Goal: Task Accomplishment & Management: Use online tool/utility

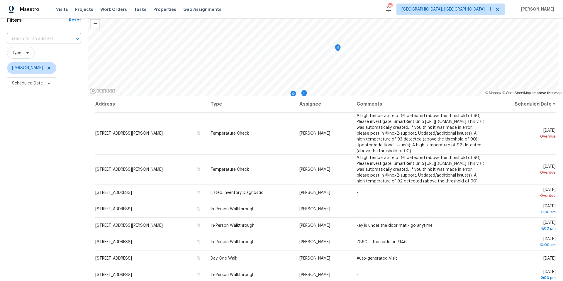
scroll to position [69, 0]
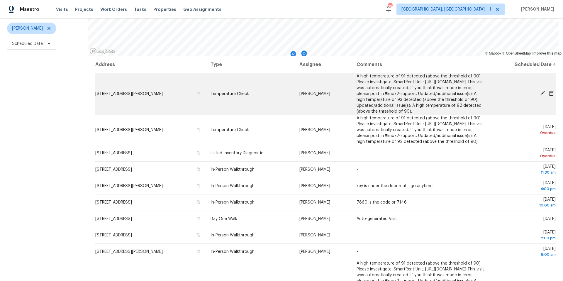
click at [422, 94] on icon at bounding box center [542, 93] width 5 height 5
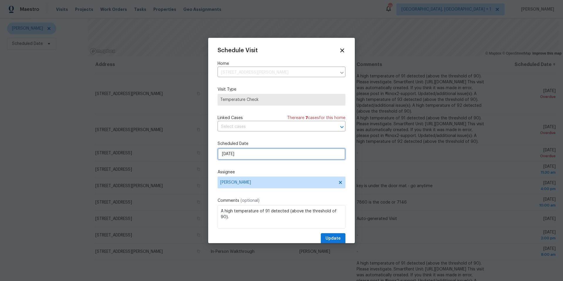
click at [241, 158] on input "9/19/2025" at bounding box center [282, 154] width 128 height 12
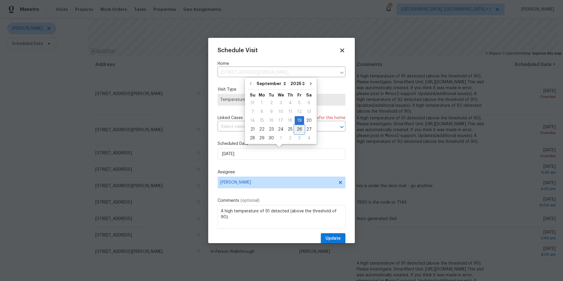
click at [297, 130] on div "26" at bounding box center [299, 129] width 9 height 8
type input "9/26/2025"
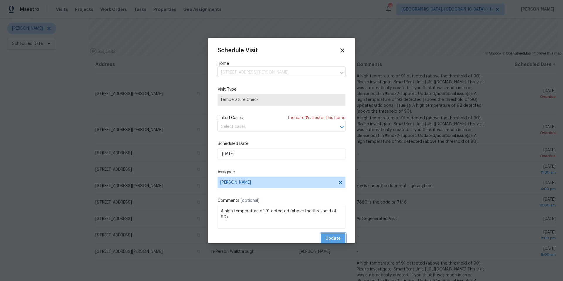
click at [325, 177] on span "Update" at bounding box center [332, 238] width 15 height 7
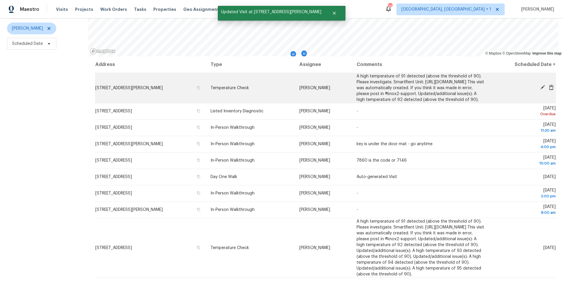
click at [422, 89] on icon at bounding box center [542, 87] width 5 height 5
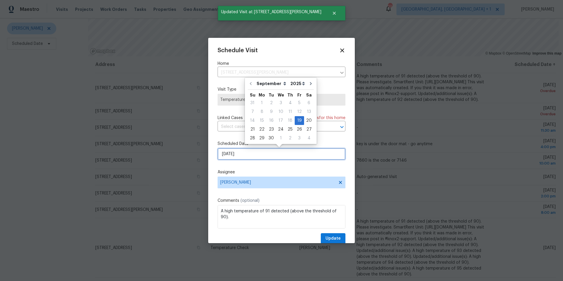
click at [251, 156] on input "9/19/2025" at bounding box center [282, 154] width 128 height 12
click at [298, 129] on div "26" at bounding box center [299, 129] width 9 height 8
type input "9/26/2025"
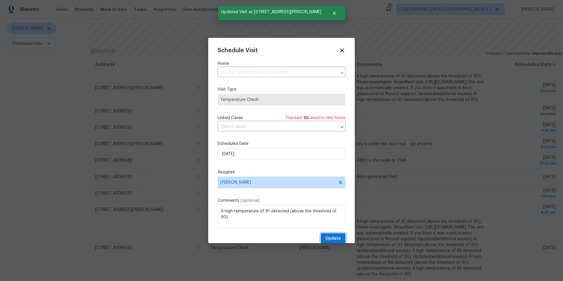
click at [325, 177] on span "Update" at bounding box center [332, 238] width 15 height 7
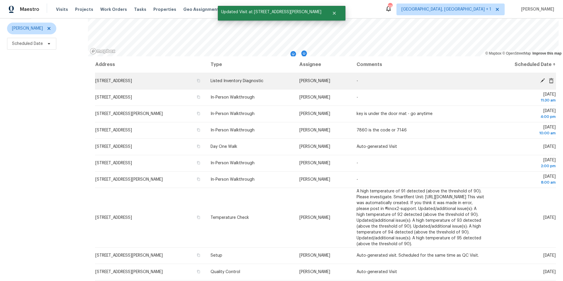
click at [422, 78] on icon at bounding box center [542, 80] width 5 height 5
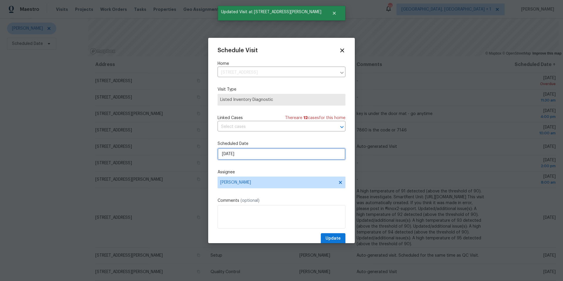
click at [272, 153] on input "9/19/2025" at bounding box center [282, 154] width 128 height 12
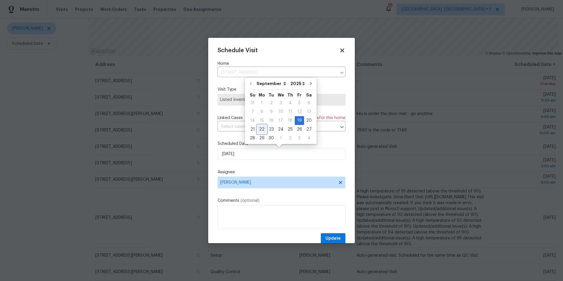
click at [261, 126] on div "22" at bounding box center [261, 129] width 9 height 8
type input "9/22/2025"
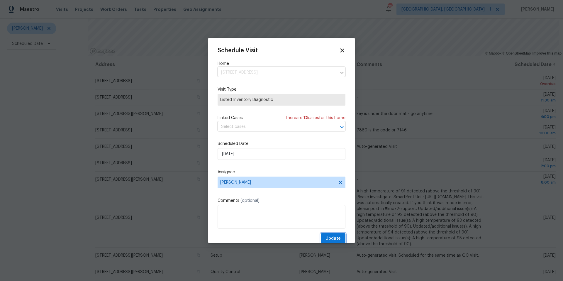
click at [321, 177] on button "Update" at bounding box center [333, 238] width 25 height 11
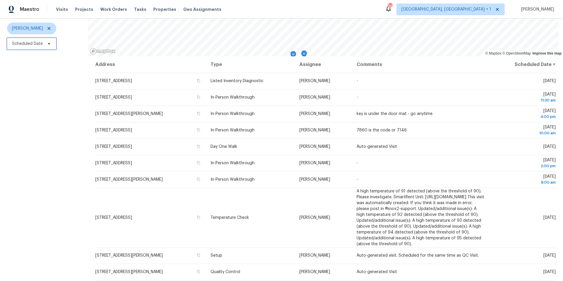
click at [43, 46] on span "Scheduled Date" at bounding box center [31, 44] width 49 height 12
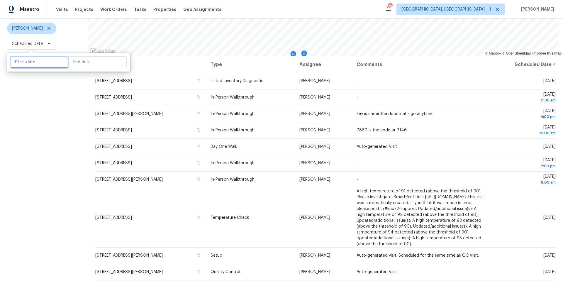
click at [43, 61] on input "text" at bounding box center [40, 62] width 58 height 12
select select "8"
select select "2025"
select select "9"
select select "2025"
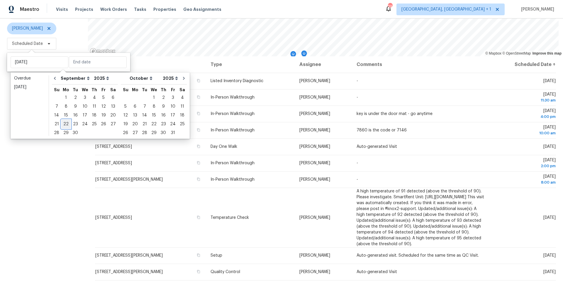
click at [67, 124] on div "22" at bounding box center [65, 124] width 9 height 8
type input "Mon, Sep 22"
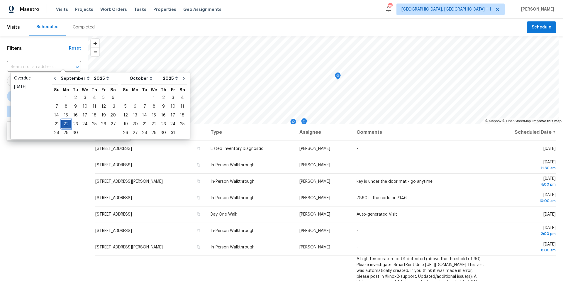
click at [67, 124] on div "22" at bounding box center [65, 124] width 9 height 8
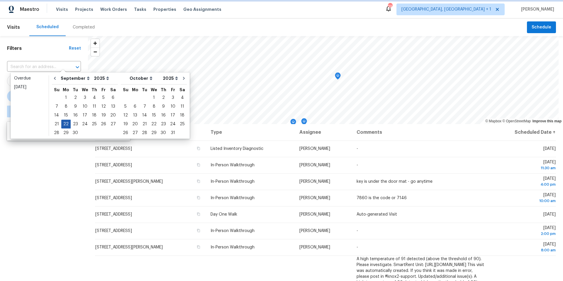
type input "Mon, Sep 22"
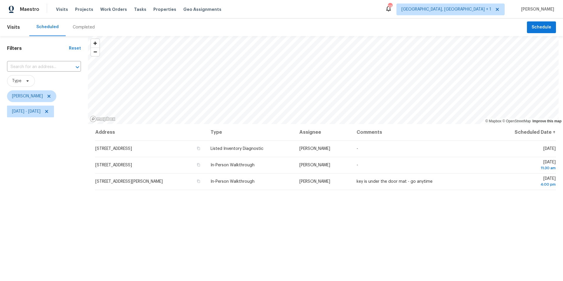
click at [52, 164] on div "Filters Reset ​ Type Nelson Figueroa Mon, Sep 22 - Mon, Sep 22" at bounding box center [44, 192] width 88 height 313
click at [291, 57] on icon "Map marker" at bounding box center [291, 56] width 5 height 7
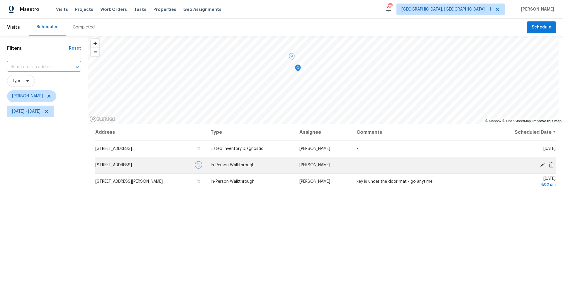
click at [200, 166] on icon "button" at bounding box center [199, 165] width 4 height 4
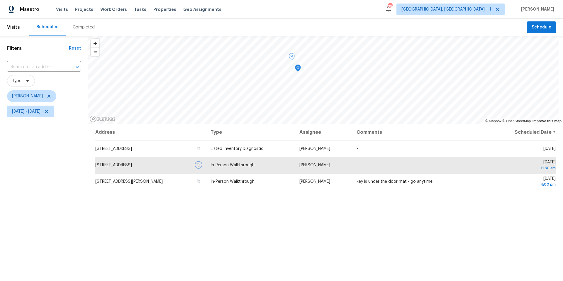
click at [298, 68] on icon "Map marker" at bounding box center [298, 68] width 1 height 1
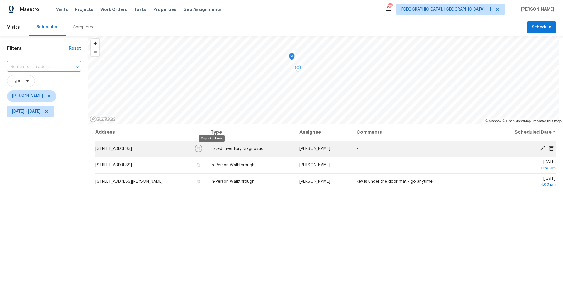
click at [200, 150] on icon "button" at bounding box center [198, 148] width 3 height 3
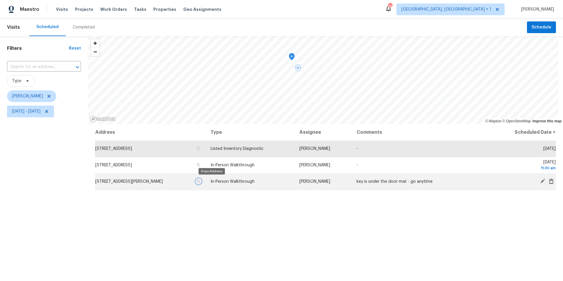
click at [200, 177] on icon "button" at bounding box center [199, 181] width 4 height 4
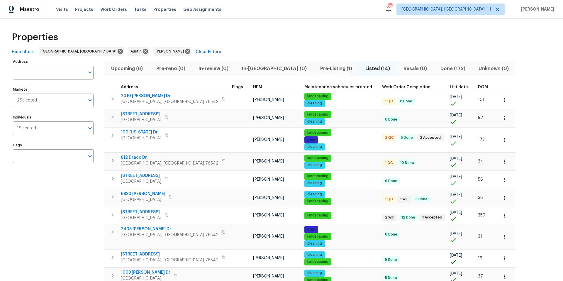
click at [131, 67] on span "Upcoming (8)" at bounding box center [127, 69] width 38 height 8
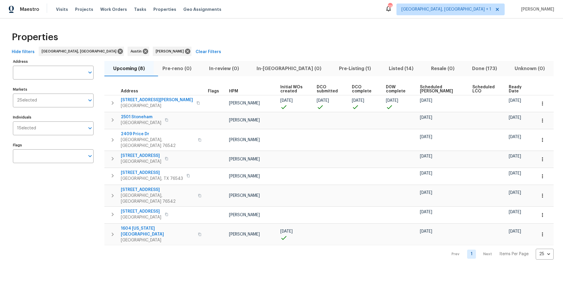
click at [422, 91] on span "Scheduled [PERSON_NAME]" at bounding box center [441, 89] width 43 height 8
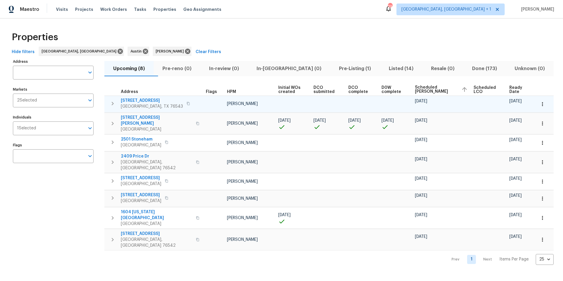
click at [422, 103] on icon "button" at bounding box center [542, 104] width 6 height 6
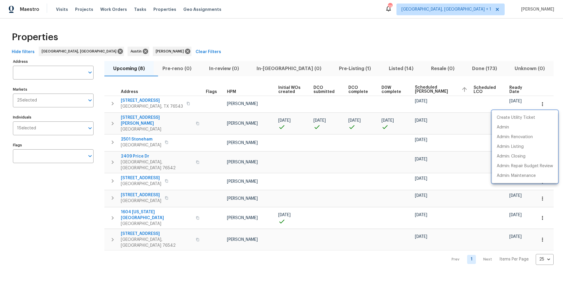
click at [159, 105] on div at bounding box center [281, 140] width 563 height 281
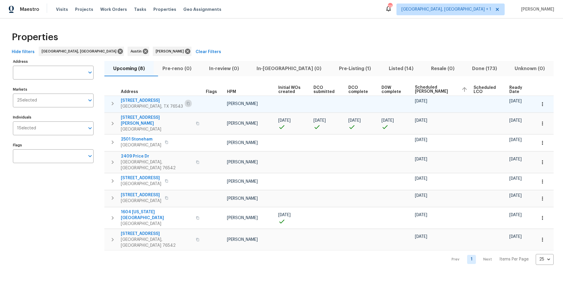
click at [186, 103] on icon "button" at bounding box center [188, 104] width 4 height 4
click at [422, 103] on icon "button" at bounding box center [542, 104] width 6 height 6
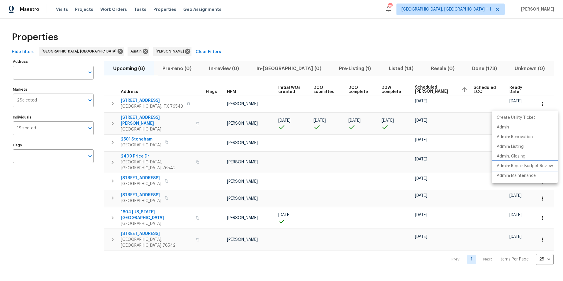
click at [422, 167] on p "Admin: Repair Budget Review" at bounding box center [525, 166] width 56 height 6
click at [143, 103] on div at bounding box center [281, 140] width 563 height 281
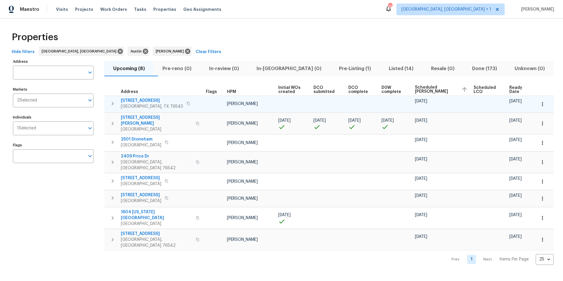
click at [144, 99] on span "[STREET_ADDRESS]" at bounding box center [152, 101] width 62 height 6
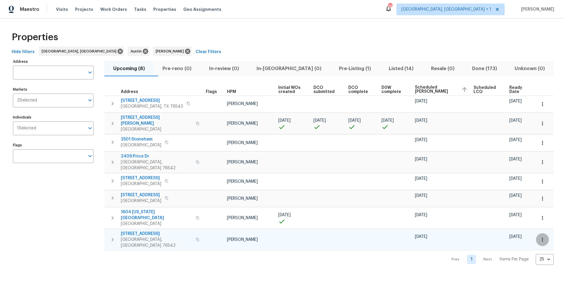
click at [422, 177] on icon "button" at bounding box center [542, 240] width 6 height 6
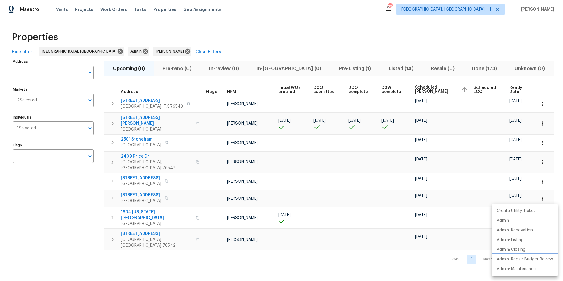
click at [422, 177] on p "Admin: Repair Budget Review" at bounding box center [525, 259] width 56 height 6
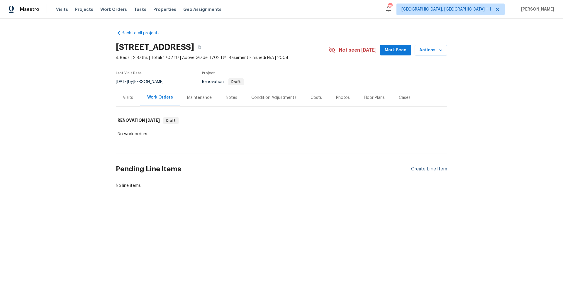
click at [423, 171] on div "Create Line Item" at bounding box center [429, 169] width 36 height 6
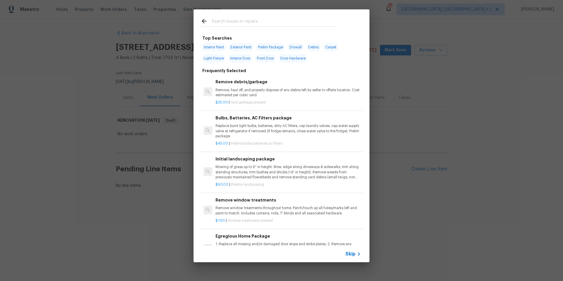
click at [225, 23] on input "text" at bounding box center [274, 22] width 124 height 9
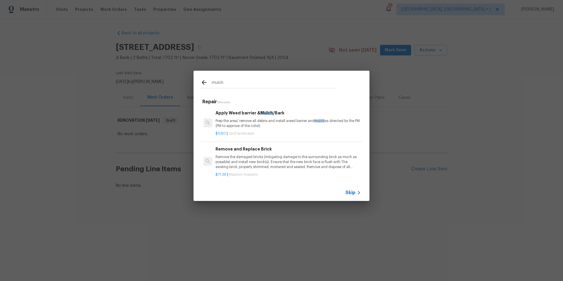
type input "mulch"
click at [233, 117] on div "Apply Weed barrier & Mulch /Bark Prep the area/ remove all debris and install w…" at bounding box center [288, 119] width 145 height 19
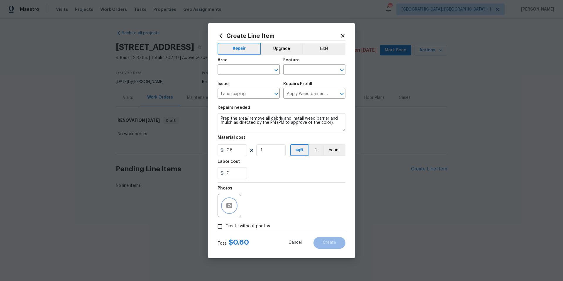
click at [228, 211] on button "button" at bounding box center [229, 205] width 14 height 14
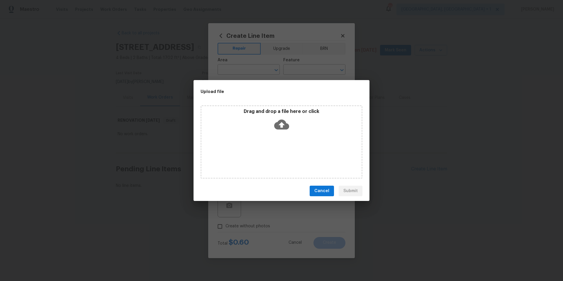
click at [276, 119] on icon at bounding box center [281, 124] width 15 height 15
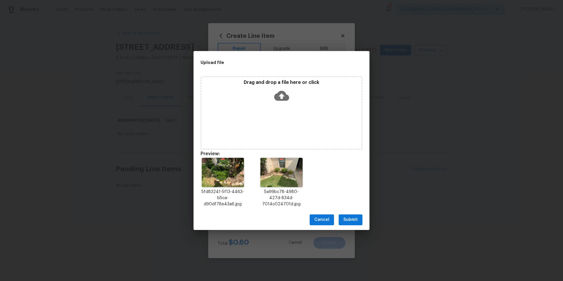
click at [353, 221] on span "Submit" at bounding box center [350, 219] width 14 height 7
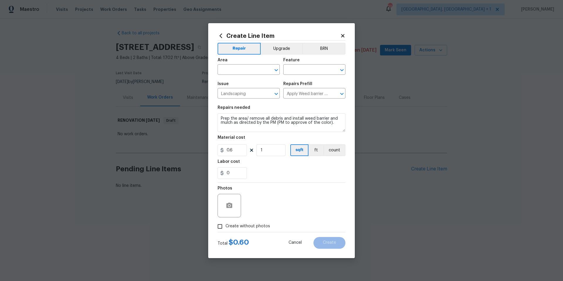
click at [257, 75] on span "Area ​" at bounding box center [249, 67] width 62 height 24
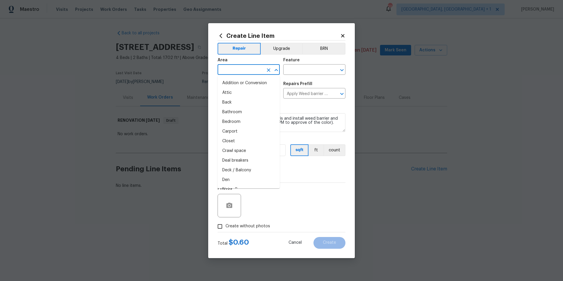
click at [250, 70] on input "text" at bounding box center [241, 70] width 46 height 9
type input "i"
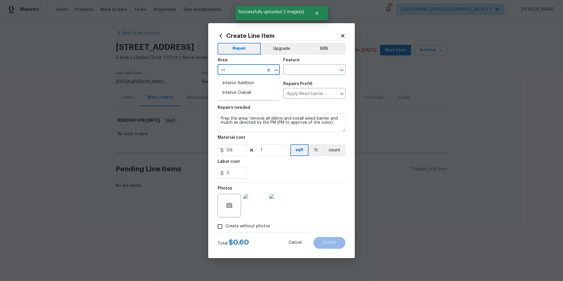
type input "n"
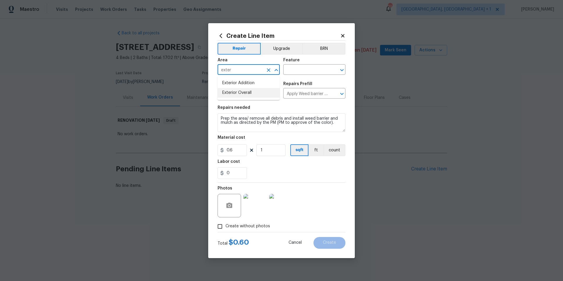
click at [252, 91] on li "Exterior Overall" at bounding box center [249, 93] width 62 height 10
type input "Exterior Overall"
click at [297, 67] on input "text" at bounding box center [306, 70] width 46 height 9
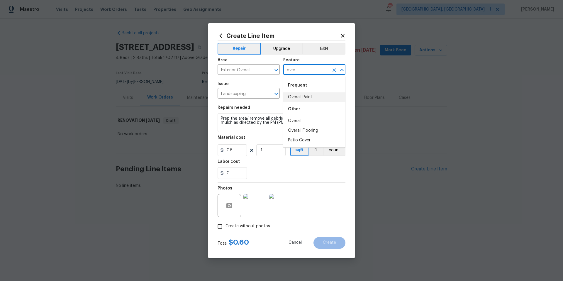
drag, startPoint x: 298, startPoint y: 71, endPoint x: 281, endPoint y: 67, distance: 18.0
click at [281, 67] on div "Area Exterior Overall ​ Feature over ​" at bounding box center [282, 67] width 128 height 24
click at [296, 99] on li "Landscaping" at bounding box center [314, 97] width 62 height 10
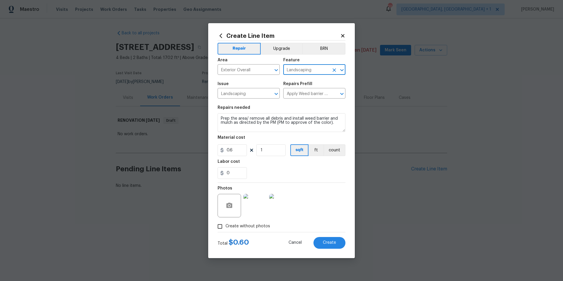
type input "Landscaping"
click at [266, 149] on input "1" at bounding box center [270, 150] width 29 height 12
click at [325, 241] on span "Create" at bounding box center [329, 242] width 13 height 4
type input "0"
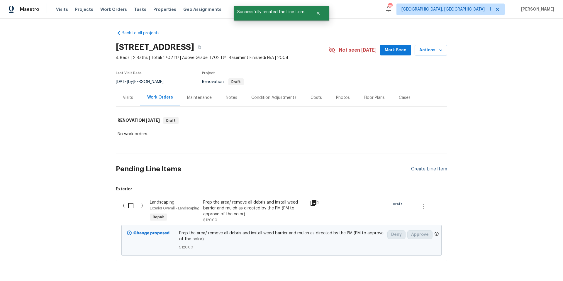
click at [413, 169] on div "Create Line Item" at bounding box center [429, 169] width 36 height 6
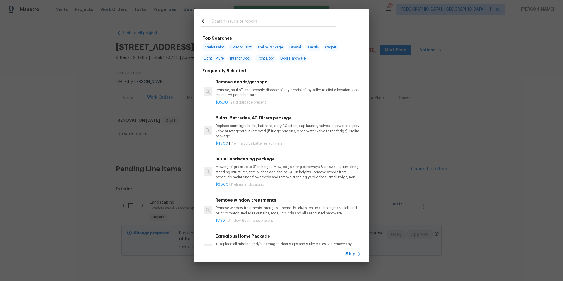
click at [231, 25] on input "text" at bounding box center [274, 22] width 124 height 9
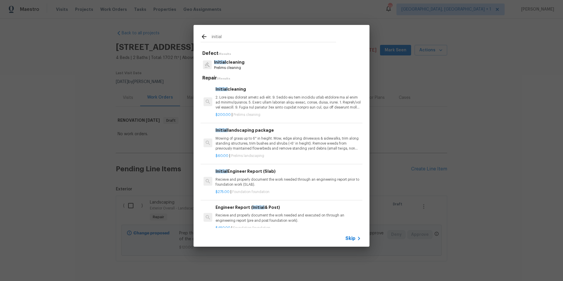
type input "initial"
click at [236, 105] on p at bounding box center [288, 102] width 145 height 15
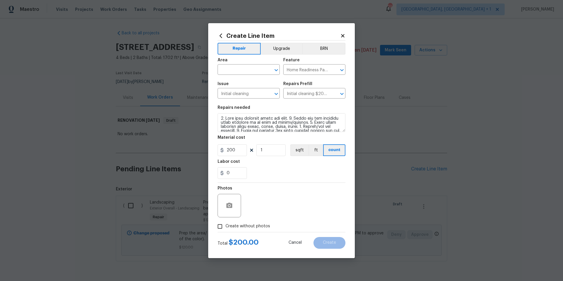
drag, startPoint x: 223, startPoint y: 225, endPoint x: 228, endPoint y: 202, distance: 23.5
click at [223, 225] on input "Create without photos" at bounding box center [219, 226] width 11 height 11
checkbox input "true"
click at [257, 203] on textarea at bounding box center [296, 205] width 100 height 23
type textarea "HPM to add photos"
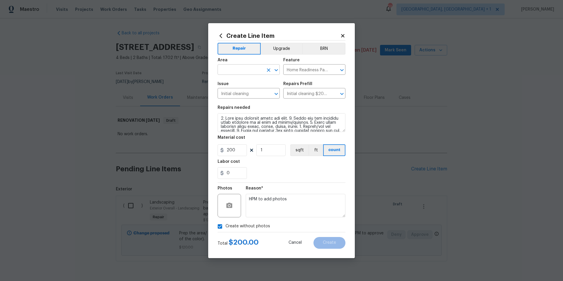
click at [237, 72] on input "text" at bounding box center [241, 70] width 46 height 9
click at [235, 91] on li "Interior Overall" at bounding box center [249, 93] width 62 height 10
type input "Interior Overall"
drag, startPoint x: 232, startPoint y: 150, endPoint x: 244, endPoint y: 183, distance: 35.7
click at [232, 150] on input "200" at bounding box center [232, 150] width 29 height 12
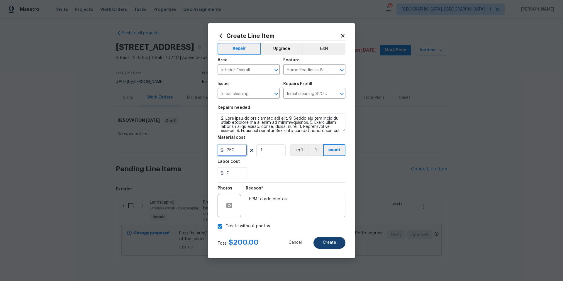
type input "250"
click at [322, 244] on button "Create" at bounding box center [329, 243] width 32 height 12
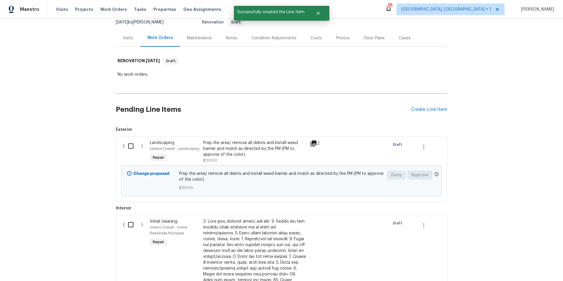
scroll to position [60, 0]
click at [418, 107] on div "Create Line Item" at bounding box center [429, 109] width 36 height 6
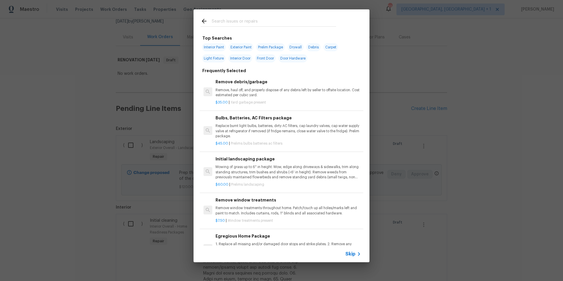
click at [221, 18] on input "text" at bounding box center [274, 22] width 124 height 9
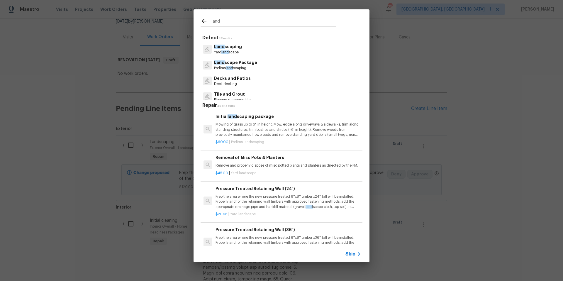
type input "land"
click at [228, 67] on span "land" at bounding box center [229, 68] width 7 height 4
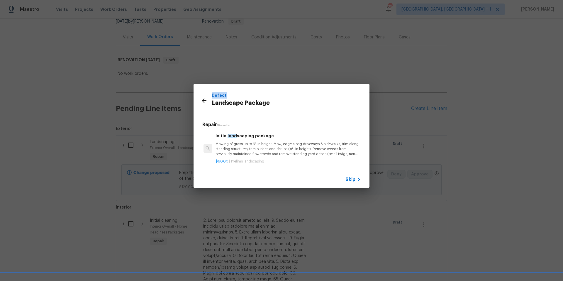
click at [228, 67] on div "Defect Landscape Package Repair 1 Results Initial land scaping package Mowing o…" at bounding box center [281, 136] width 563 height 272
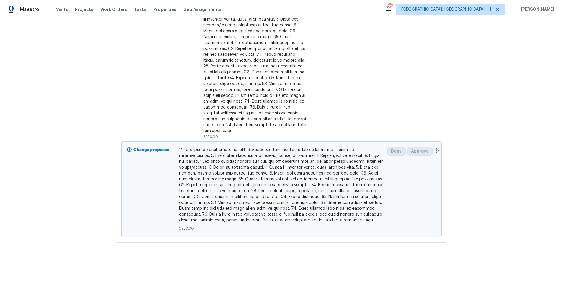
scroll to position [112, 0]
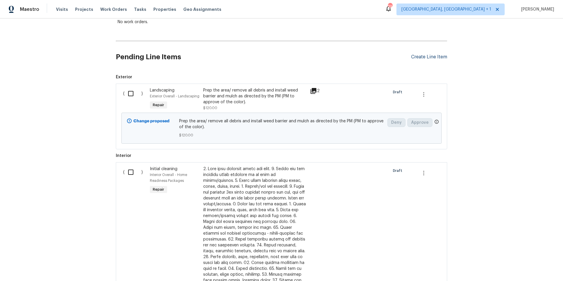
click at [416, 56] on div "Create Line Item" at bounding box center [429, 57] width 36 height 6
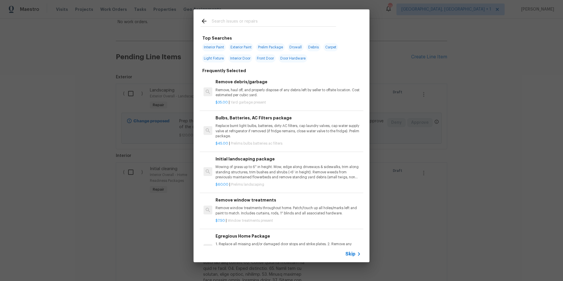
click at [230, 26] on input "text" at bounding box center [274, 22] width 124 height 9
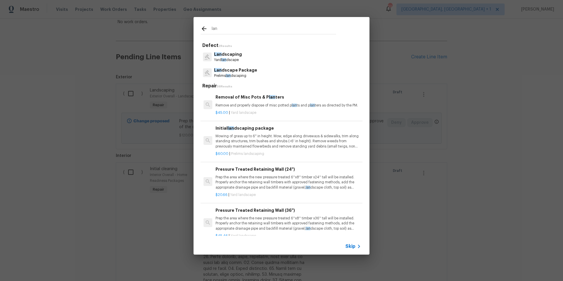
type input "lan"
click at [237, 72] on p "Lan dscape Package" at bounding box center [235, 70] width 43 height 6
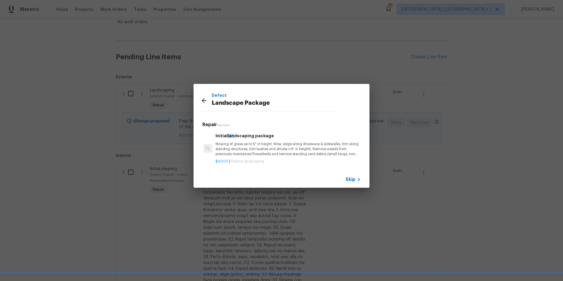
click at [238, 151] on p "Mowing of grass up to 6" in height. Mow, edge along driveways & sidewalks, trim…" at bounding box center [288, 149] width 145 height 15
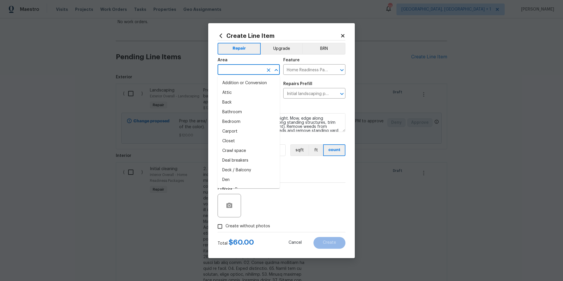
click at [233, 73] on input "text" at bounding box center [241, 70] width 46 height 9
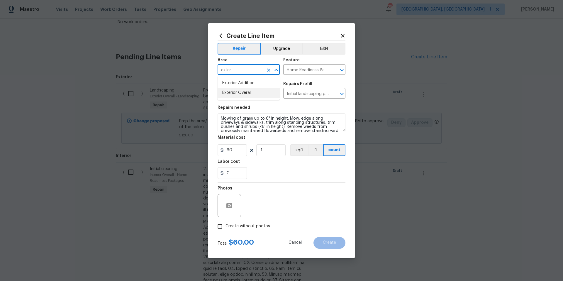
click at [231, 91] on li "Exterior Overall" at bounding box center [249, 93] width 62 height 10
type input "Exterior Overall"
click at [227, 223] on label "Create without photos" at bounding box center [242, 226] width 56 height 11
click at [225, 223] on input "Create without photos" at bounding box center [219, 226] width 11 height 11
checkbox input "true"
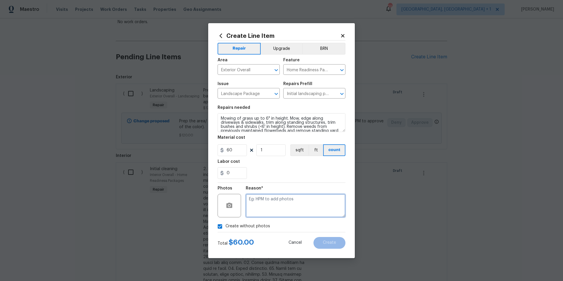
click at [274, 195] on textarea at bounding box center [296, 205] width 100 height 23
type textarea "HPM to add photos"
click at [329, 241] on span "Create" at bounding box center [329, 242] width 13 height 4
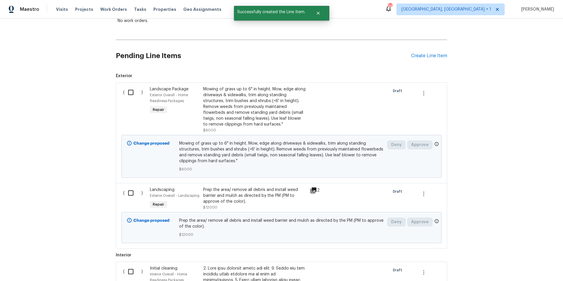
scroll to position [115, 0]
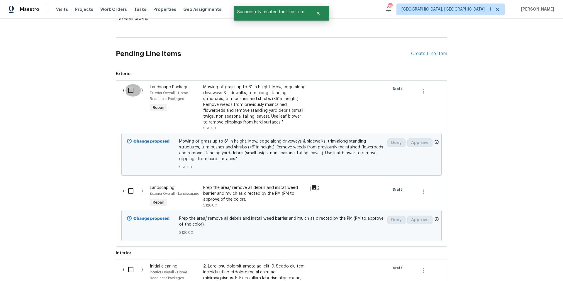
click at [131, 93] on input "checkbox" at bounding box center [133, 90] width 17 height 12
checkbox input "true"
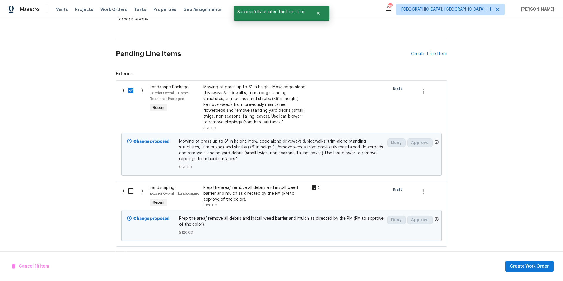
click at [131, 192] on input "checkbox" at bounding box center [133, 191] width 17 height 12
checkbox input "true"
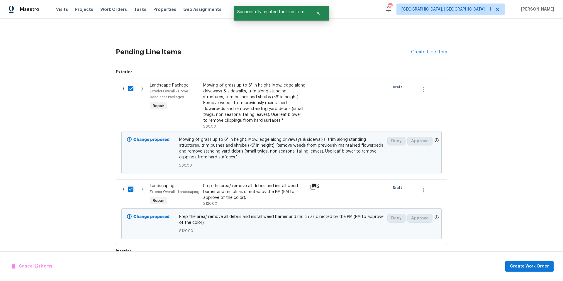
scroll to position [189, 0]
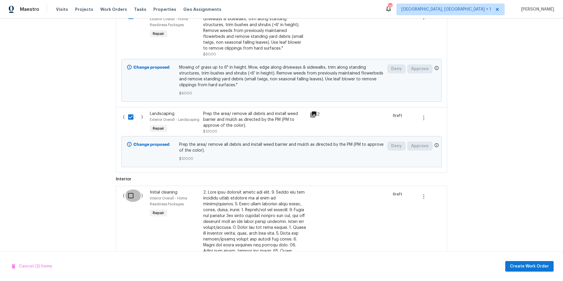
drag, startPoint x: 128, startPoint y: 200, endPoint x: 131, endPoint y: 200, distance: 3.5
click at [128, 200] on input "checkbox" at bounding box center [133, 195] width 17 height 12
checkbox input "true"
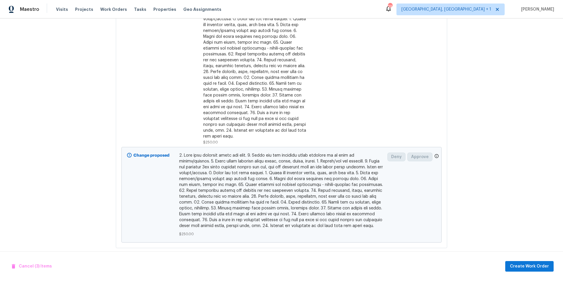
scroll to position [403, 0]
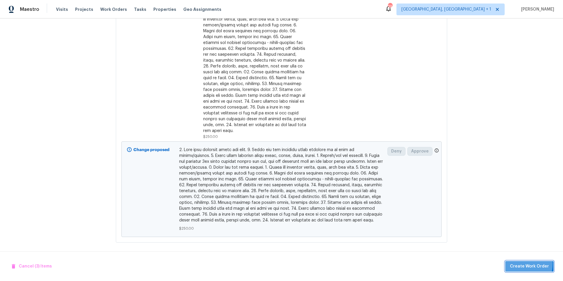
click at [520, 264] on span "Create Work Order" at bounding box center [529, 266] width 39 height 7
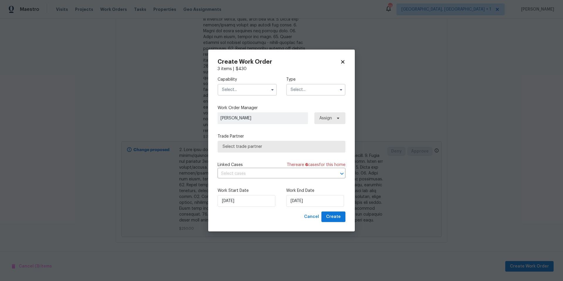
click at [267, 91] on input "text" at bounding box center [247, 90] width 59 height 12
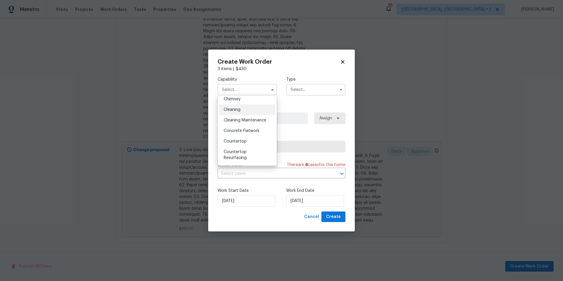
click at [244, 112] on div "Cleaning" at bounding box center [247, 109] width 56 height 11
type input "Cleaning"
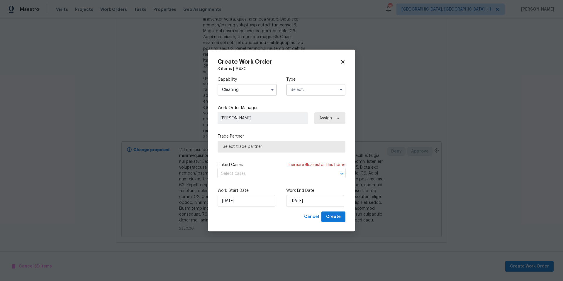
click at [331, 88] on input "text" at bounding box center [315, 90] width 59 height 12
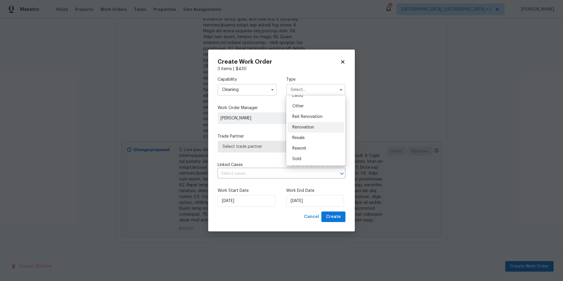
click at [306, 130] on div "Renovation" at bounding box center [316, 127] width 56 height 11
type input "Renovation"
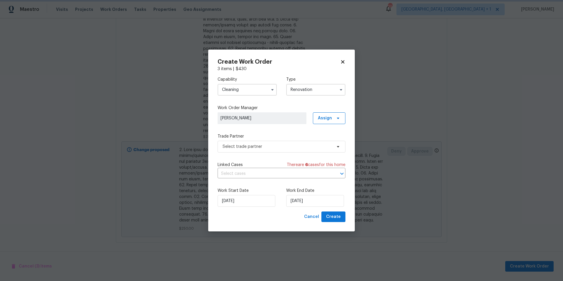
scroll to position [0, 0]
click at [306, 146] on span "Select trade partner" at bounding box center [277, 147] width 109 height 6
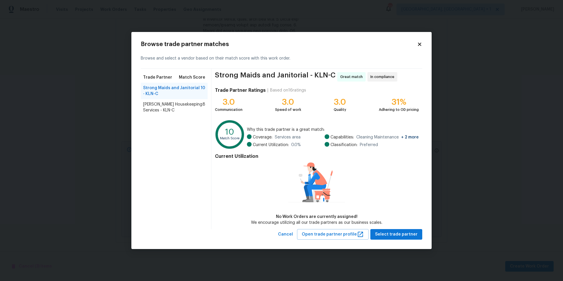
click at [169, 107] on span "Arelis Housekeeping Services - KLN-C" at bounding box center [173, 107] width 60 height 12
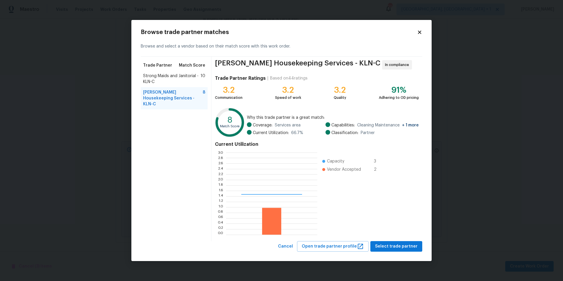
scroll to position [78, 87]
click at [399, 246] on span "Select trade partner" at bounding box center [396, 246] width 43 height 7
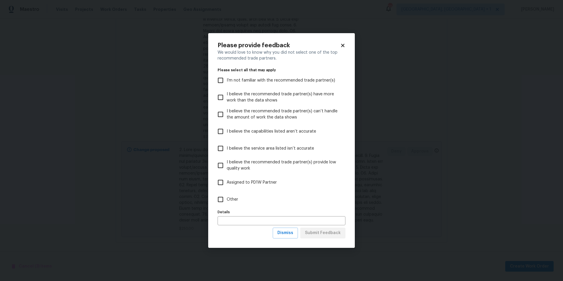
drag, startPoint x: 211, startPoint y: 201, endPoint x: 214, endPoint y: 201, distance: 3.3
click at [211, 201] on div "Please provide feedback We would love to know why you did not select one of the…" at bounding box center [281, 140] width 147 height 215
drag, startPoint x: 214, startPoint y: 201, endPoint x: 219, endPoint y: 203, distance: 5.5
click at [216, 202] on input "Other" at bounding box center [220, 199] width 12 height 12
checkbox input "true"
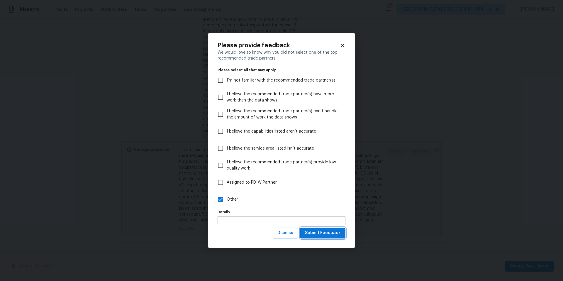
click at [329, 233] on span "Submit Feedback" at bounding box center [323, 232] width 36 height 7
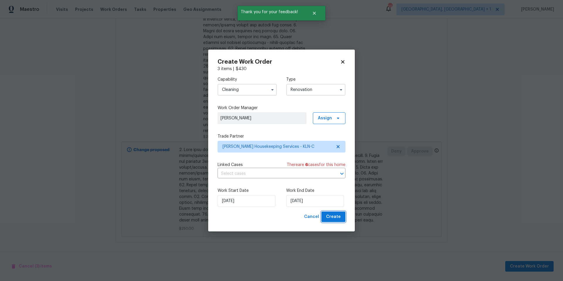
click at [339, 215] on span "Create" at bounding box center [333, 216] width 15 height 7
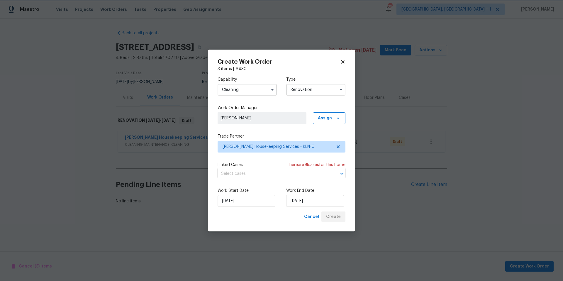
scroll to position [0, 0]
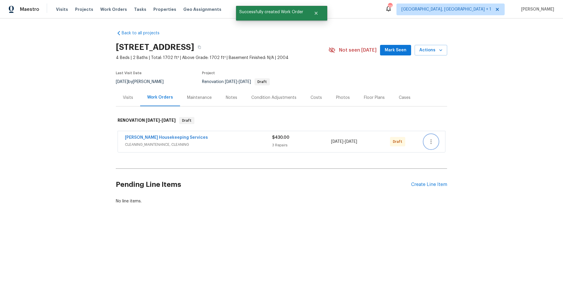
click at [432, 137] on button "button" at bounding box center [431, 142] width 14 height 14
click at [438, 141] on li "Send to Vendor" at bounding box center [453, 142] width 63 height 10
